Goal: Task Accomplishment & Management: Use online tool/utility

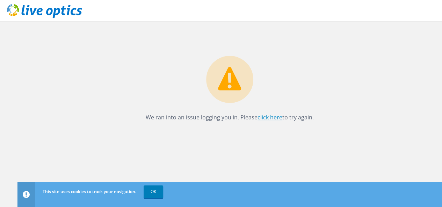
click at [270, 119] on link "click here" at bounding box center [270, 118] width 25 height 8
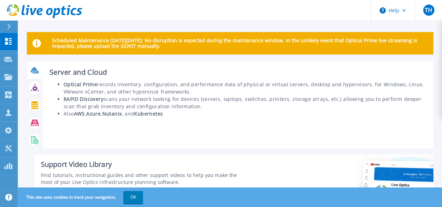
click at [34, 71] on icon at bounding box center [35, 70] width 8 height 8
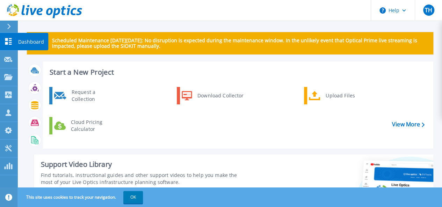
click at [8, 38] on icon at bounding box center [8, 41] width 8 height 7
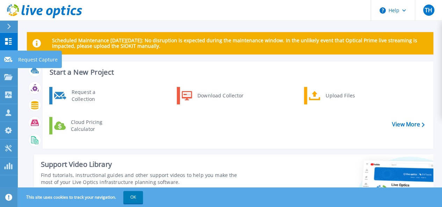
click at [7, 59] on icon at bounding box center [8, 59] width 8 height 5
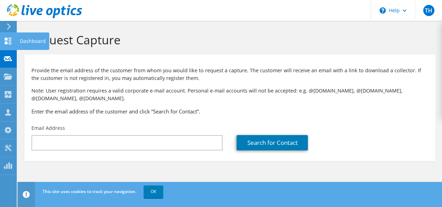
click at [9, 40] on icon at bounding box center [8, 41] width 8 height 7
